Goal: Information Seeking & Learning: Learn about a topic

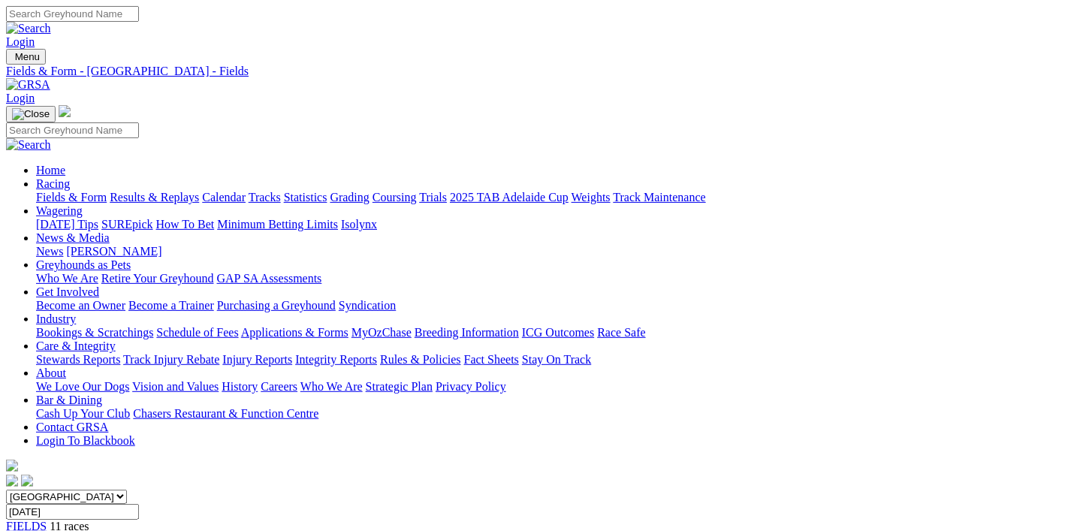
click at [70, 177] on link "Racing" at bounding box center [53, 183] width 34 height 13
click at [74, 191] on link "Fields & Form" at bounding box center [71, 197] width 71 height 13
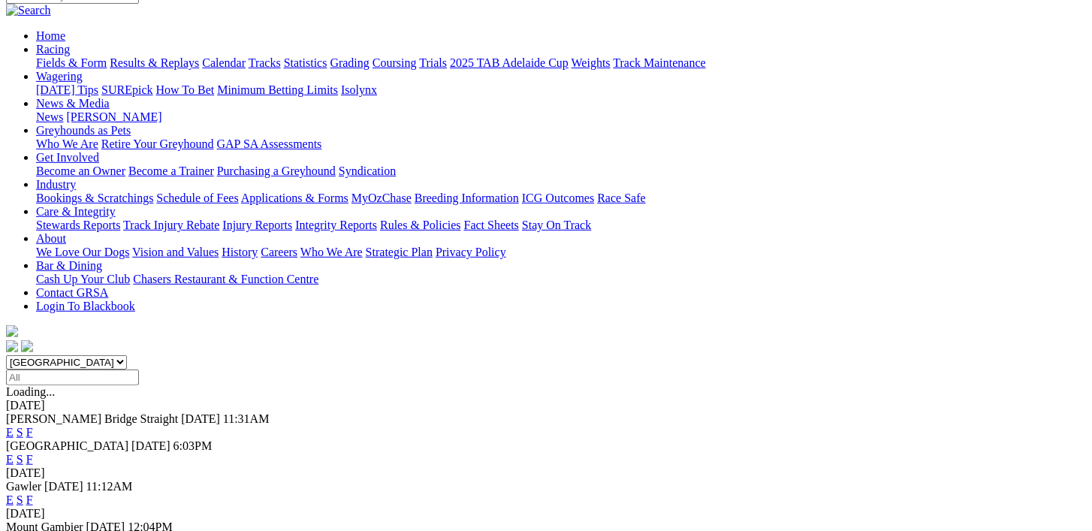
scroll to position [245, 0]
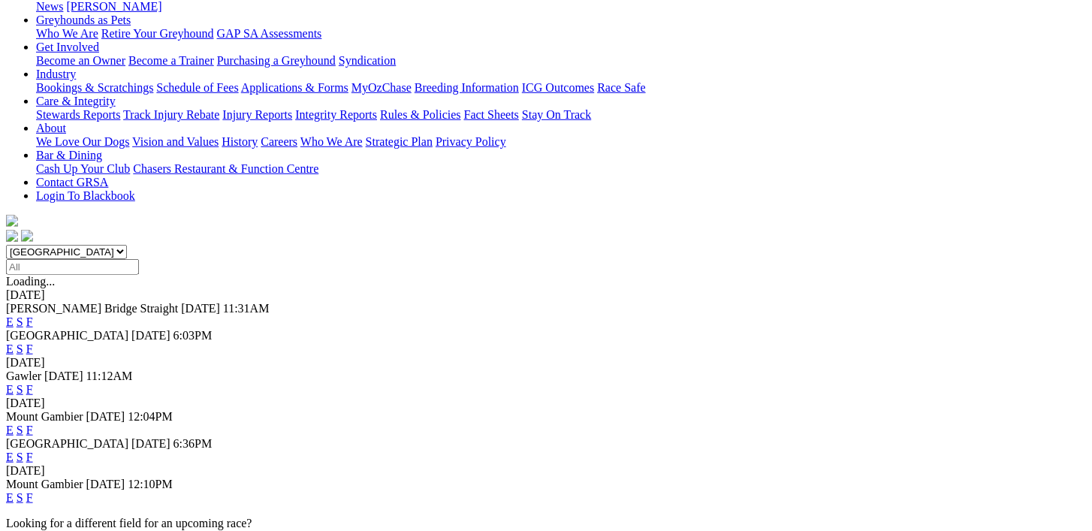
click at [33, 451] on link "F" at bounding box center [29, 457] width 7 height 13
